Goal: Information Seeking & Learning: Learn about a topic

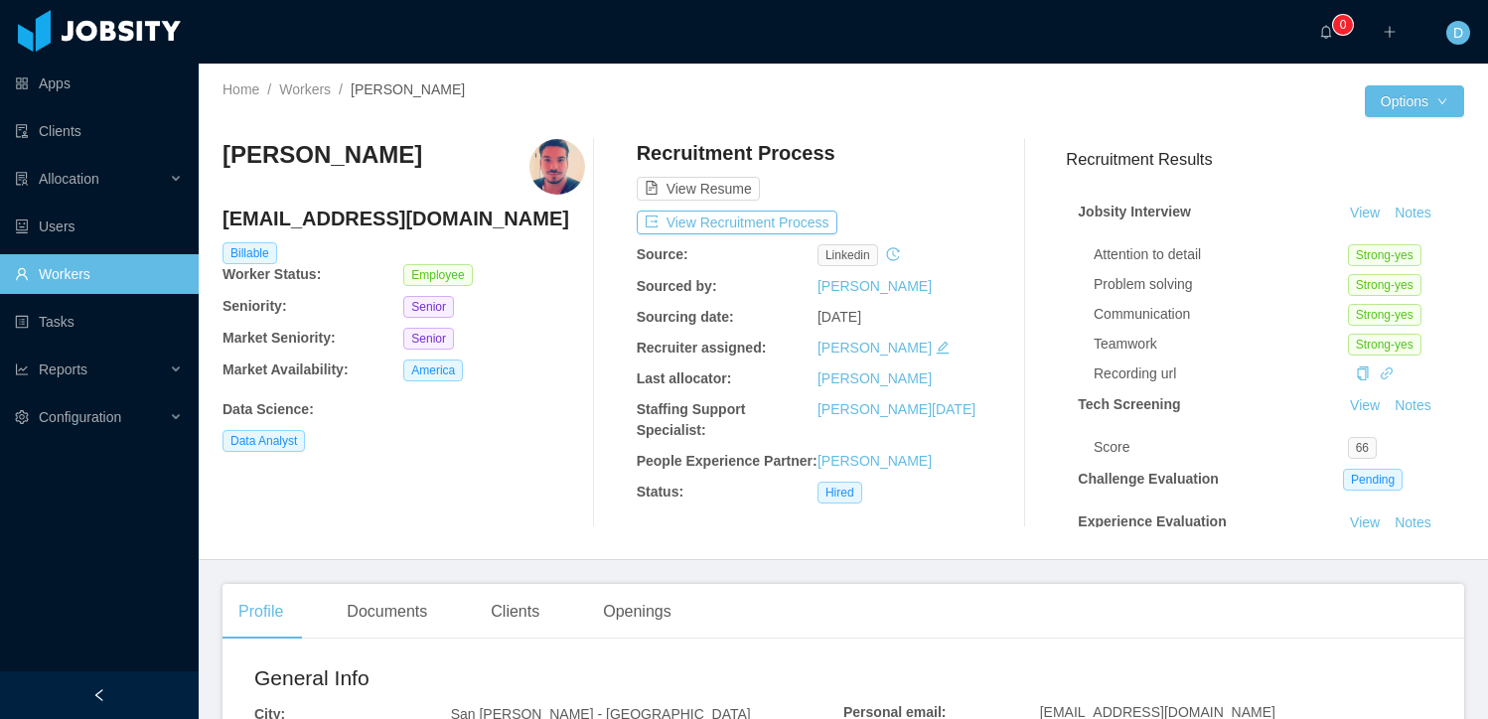
drag, startPoint x: 409, startPoint y: 157, endPoint x: 221, endPoint y: 157, distance: 188.8
click at [221, 157] on div "Home / Workers / Yehosua Moraga / Options Yehosua Moraga yehosua.moraga@jobsity…" at bounding box center [844, 312] width 1290 height 497
copy h3 "Yehosua Moraga"
click at [362, 151] on h3 "Yehosua Moraga" at bounding box center [323, 155] width 200 height 32
drag, startPoint x: 403, startPoint y: 155, endPoint x: 218, endPoint y: 156, distance: 185.8
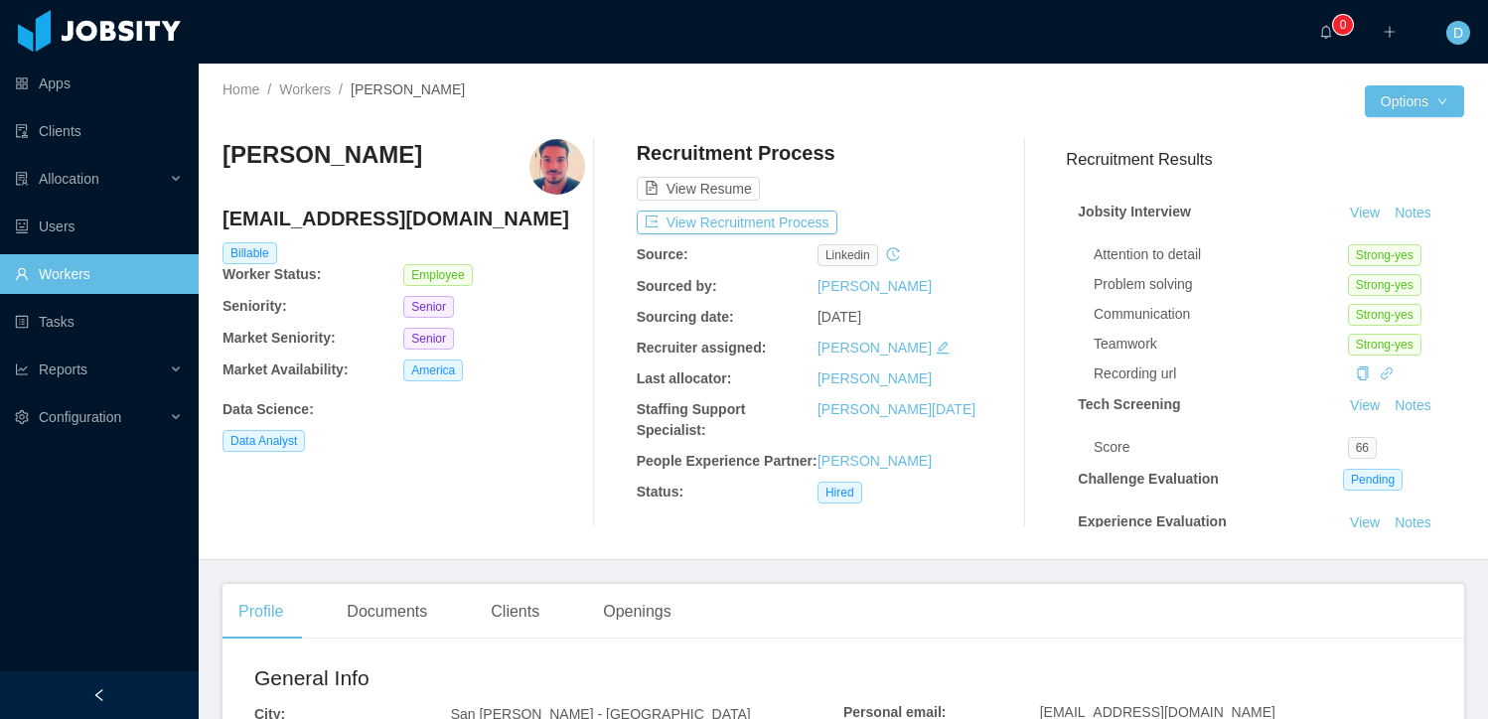
click at [218, 156] on div "Home / Workers / Yehosua Moraga / Options Yehosua Moraga yehosua.moraga@jobsity…" at bounding box center [844, 312] width 1290 height 497
copy h3 "Yehosua Moraga"
